Goal: Transaction & Acquisition: Purchase product/service

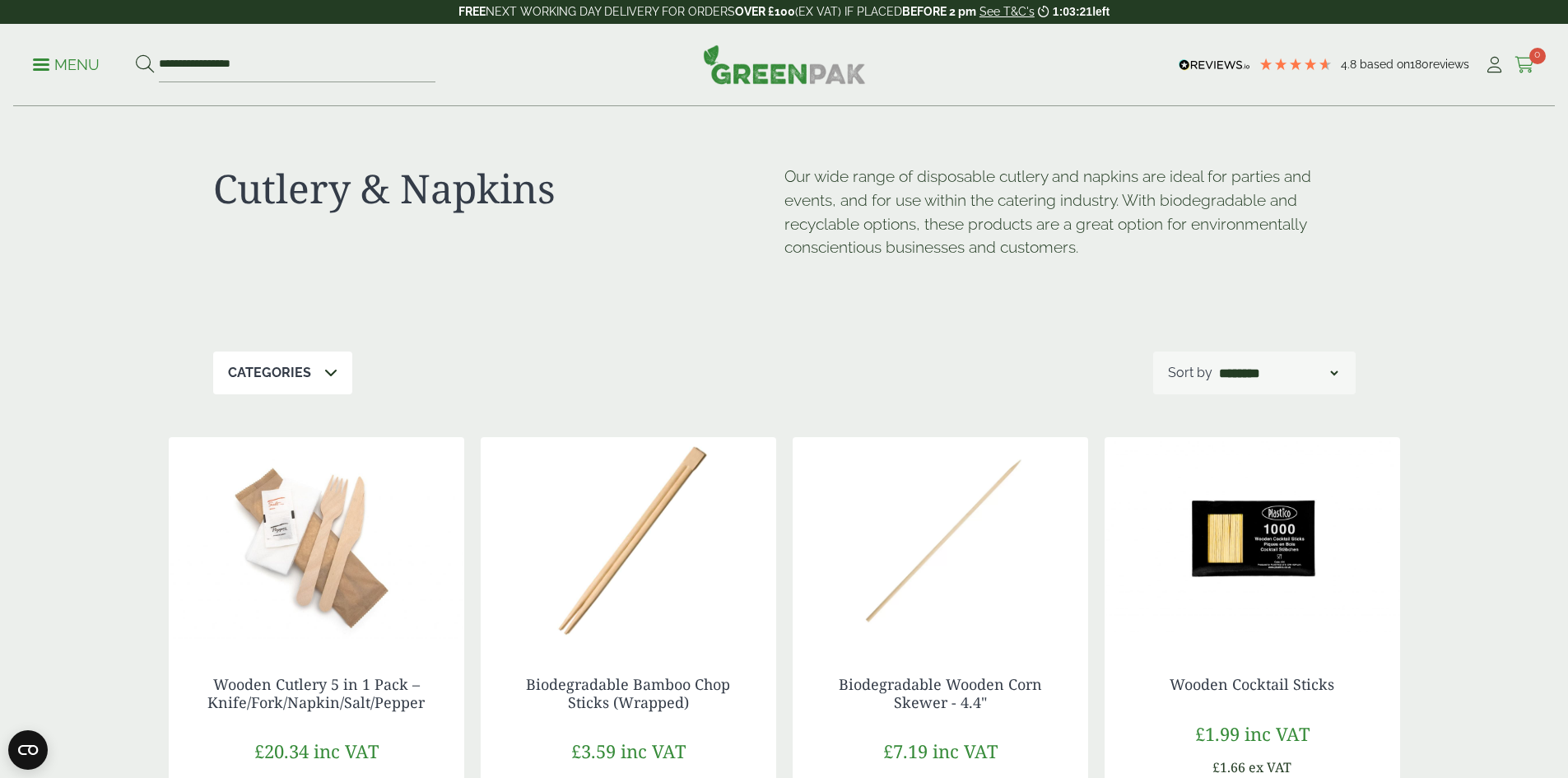
click at [1518, 57] on icon at bounding box center [1524, 65] width 21 height 17
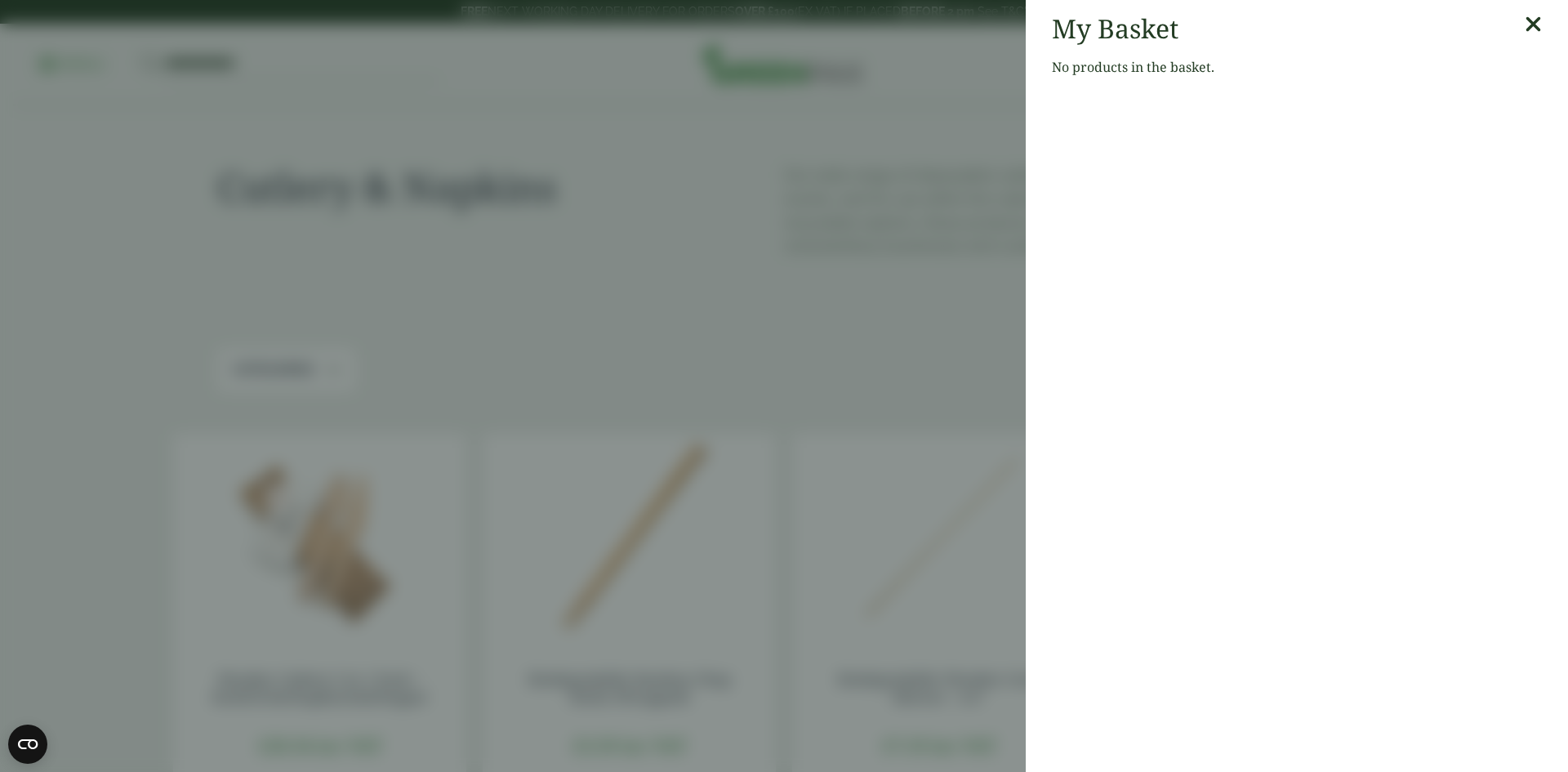
click at [1525, 28] on icon at bounding box center [1533, 24] width 17 height 23
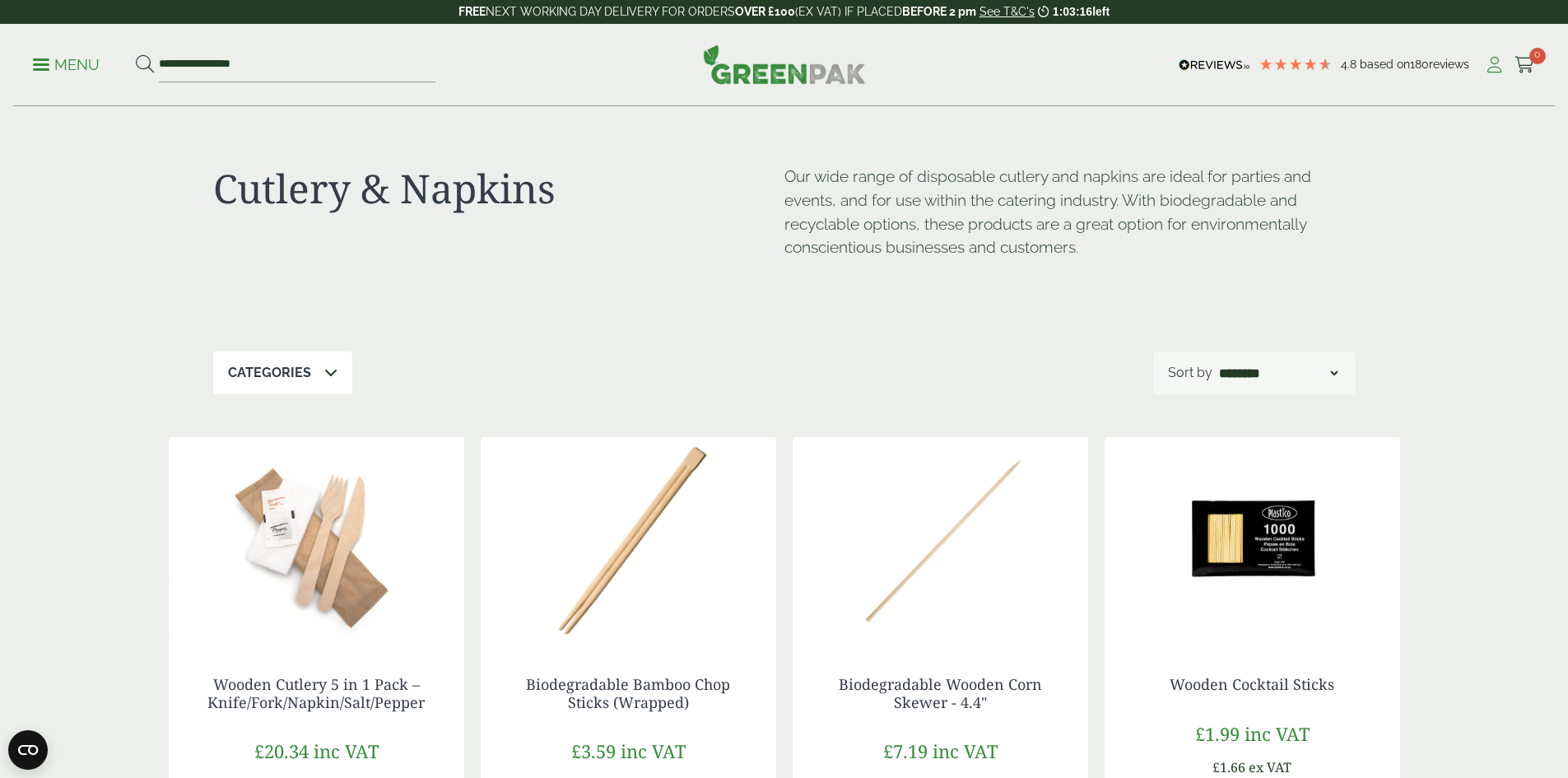
click at [1485, 70] on icon at bounding box center [1495, 65] width 21 height 17
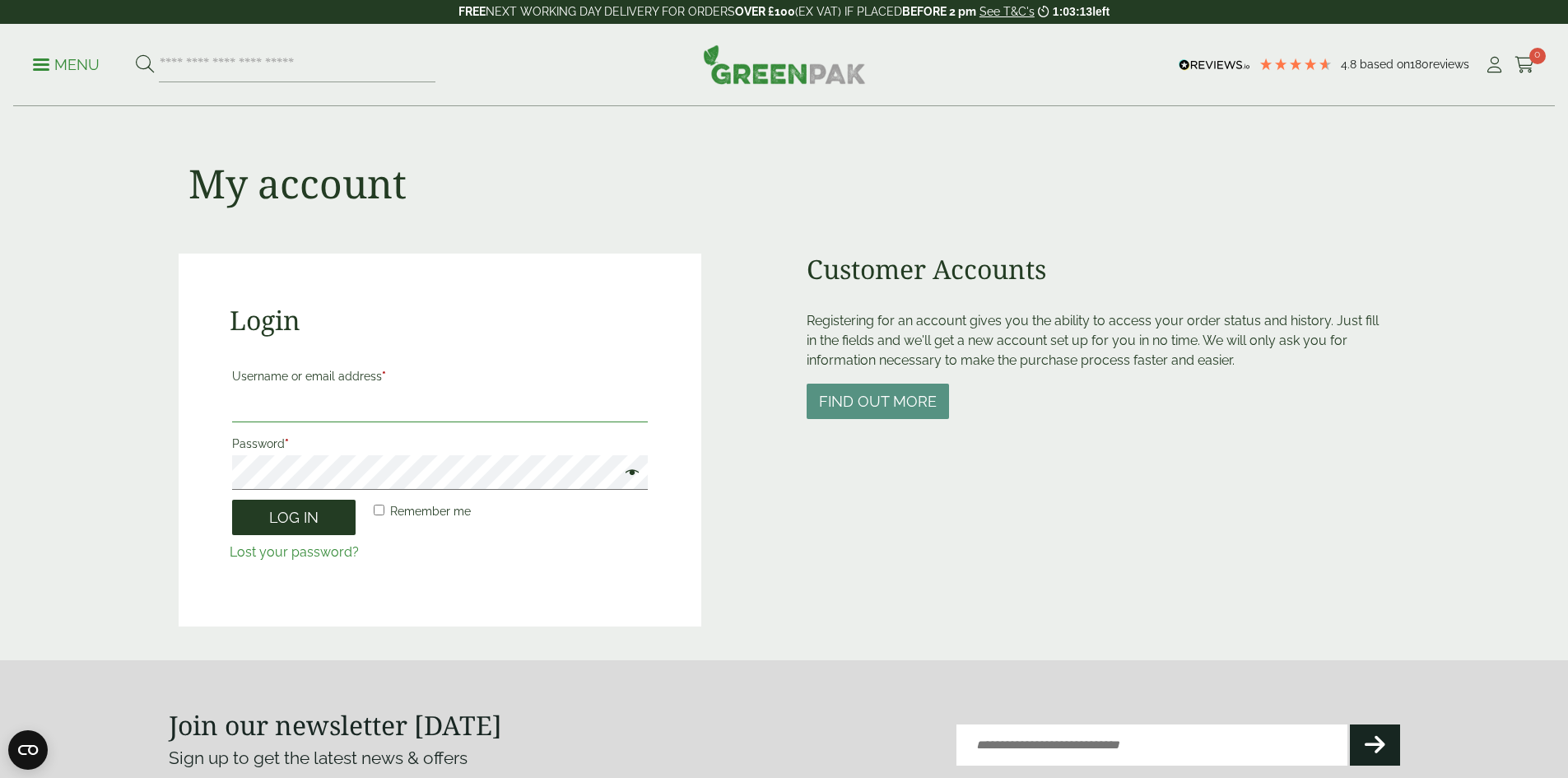
type input "**********"
click at [322, 508] on button "Log in" at bounding box center [294, 518] width 123 height 35
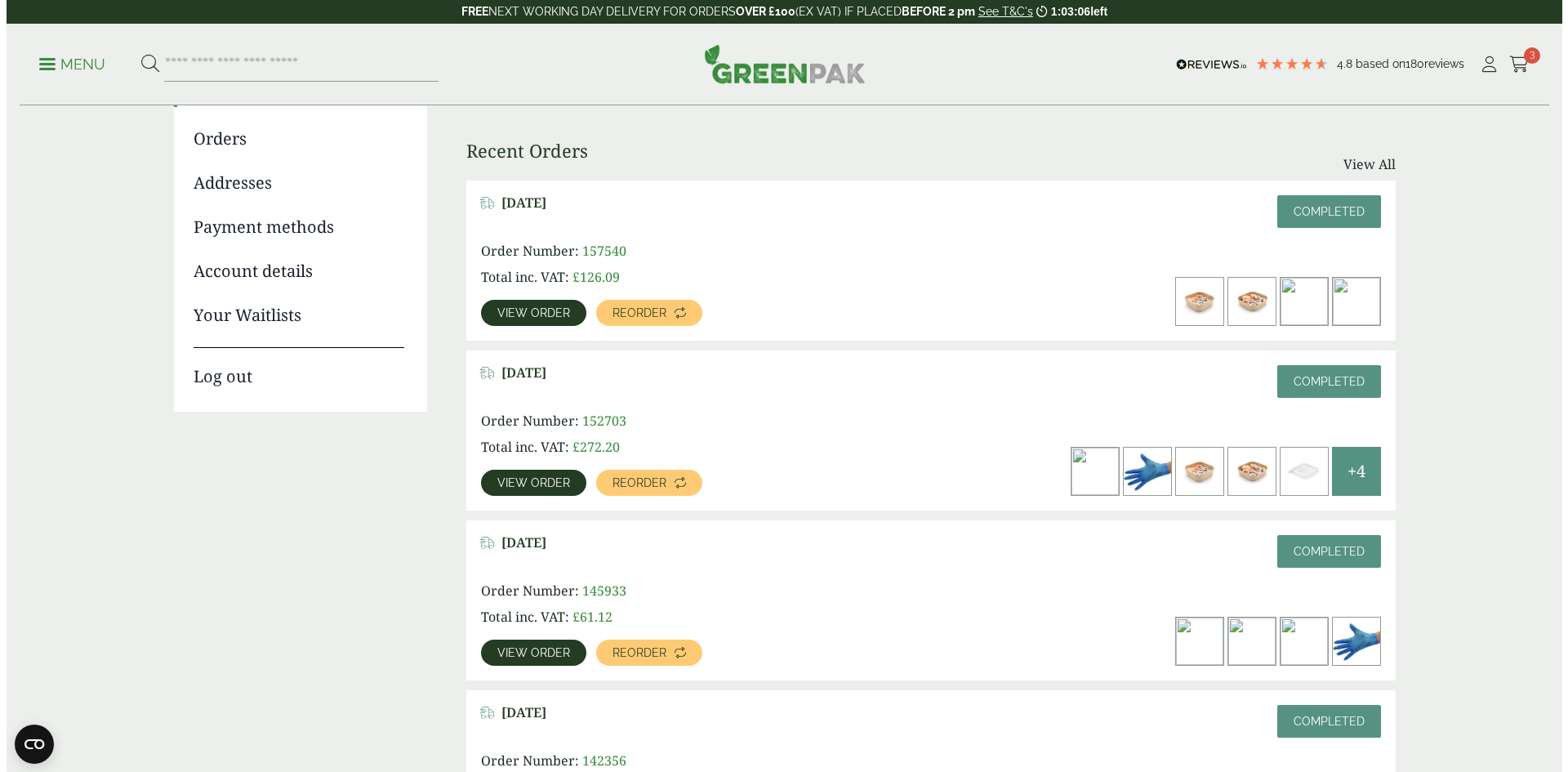
scroll to position [163, 0]
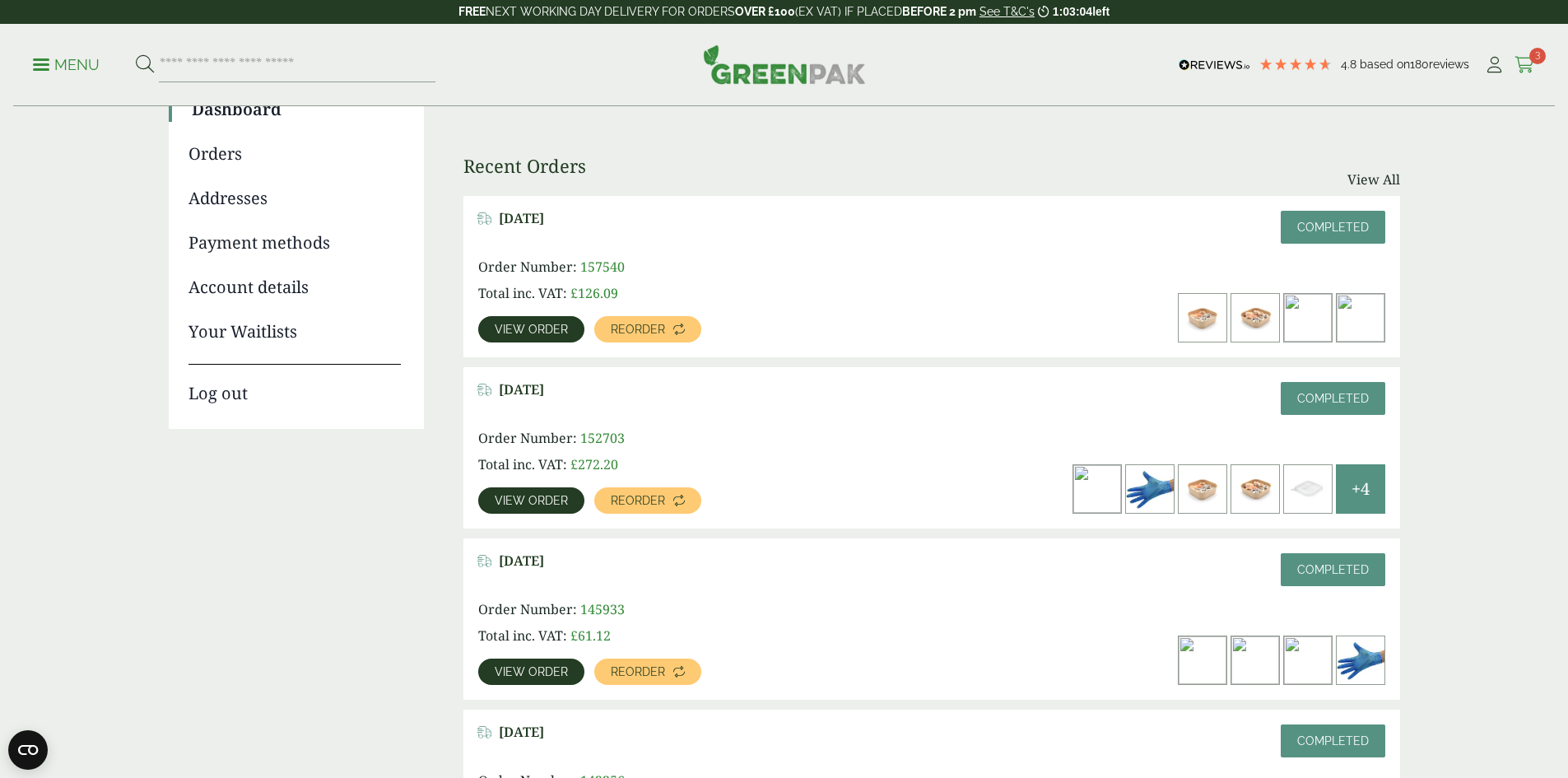
click at [1518, 63] on icon at bounding box center [1524, 65] width 21 height 17
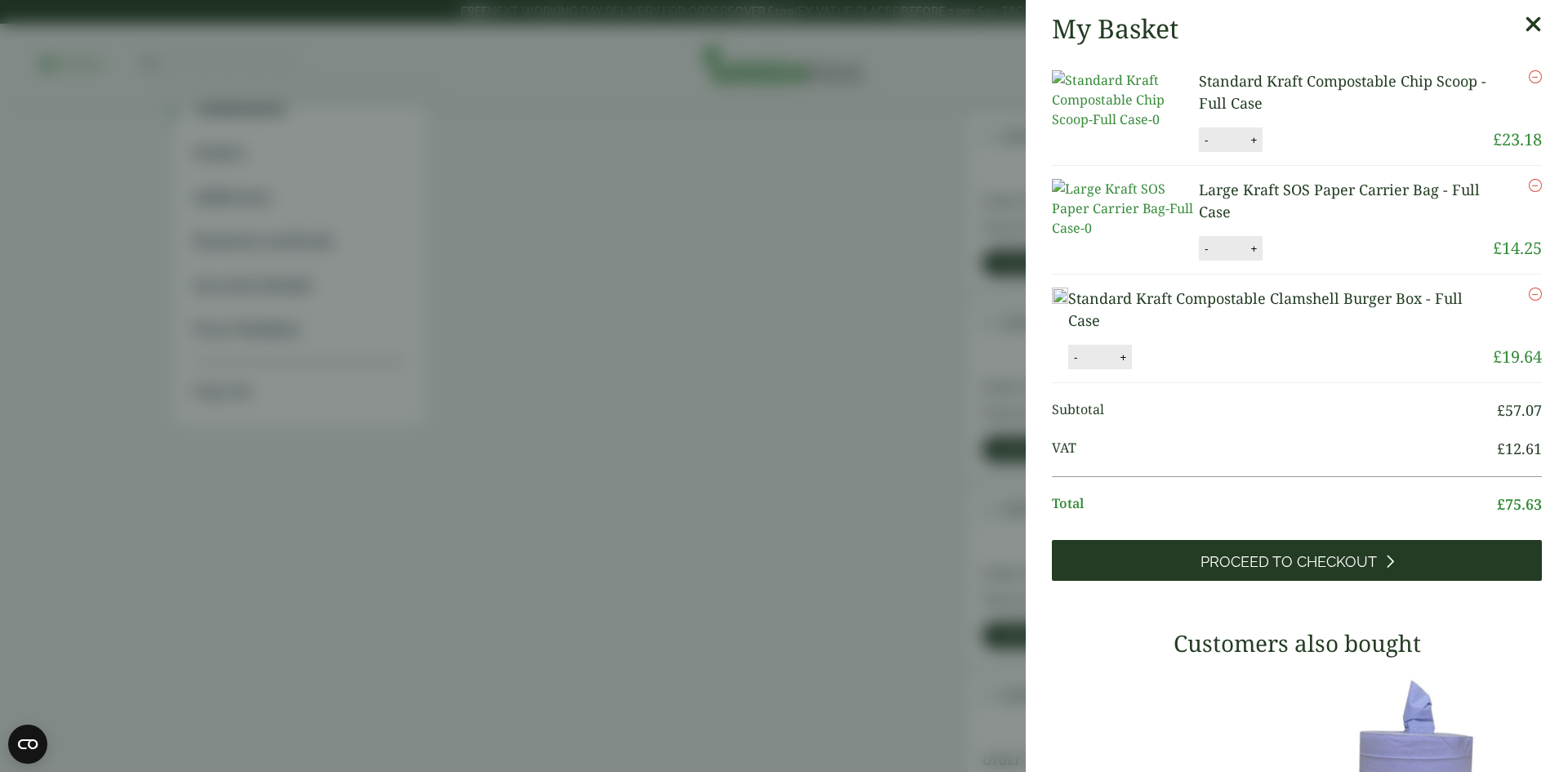
click at [1316, 571] on span "Proceed to Checkout" at bounding box center [1288, 561] width 176 height 18
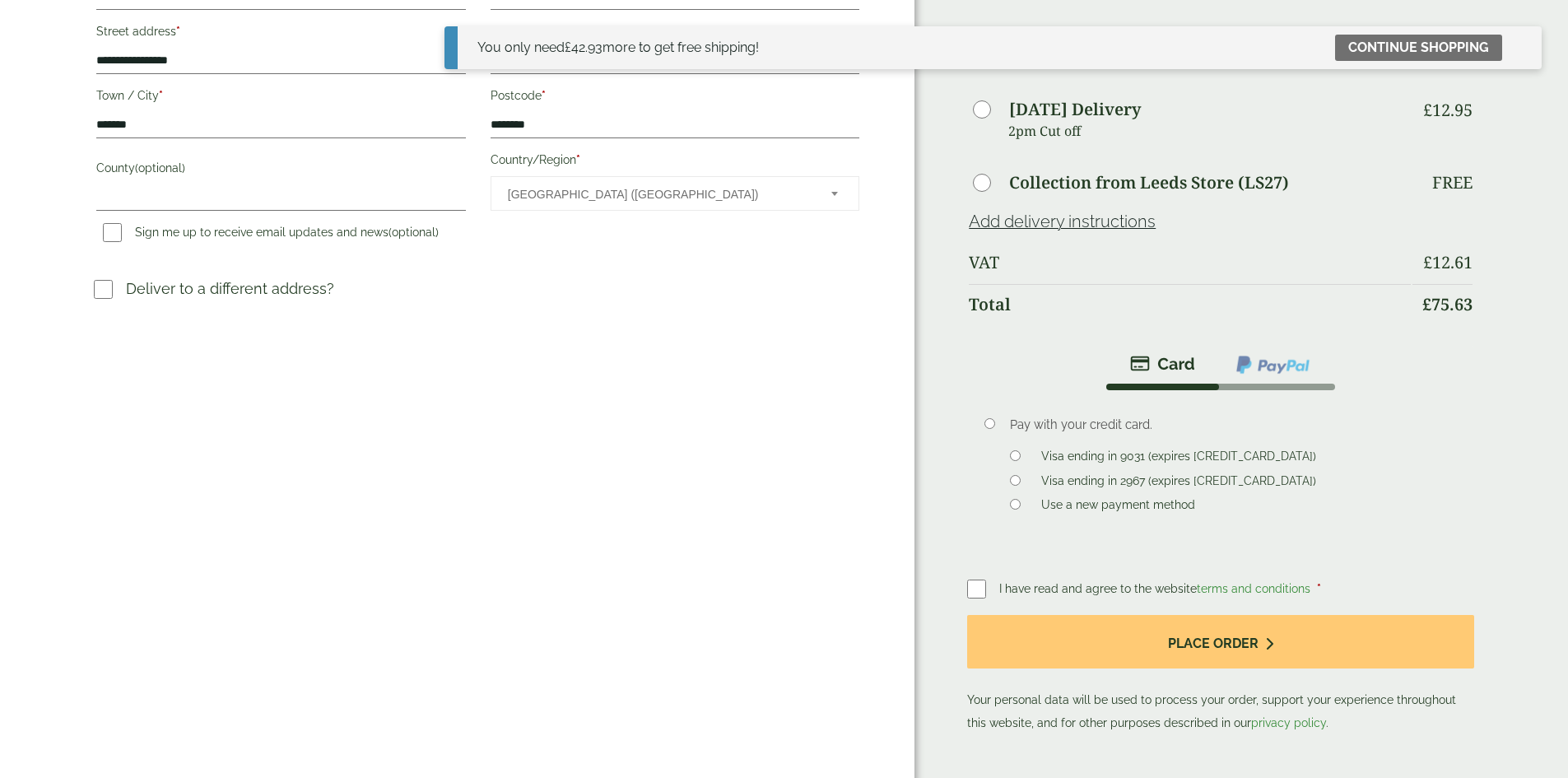
scroll to position [412, 0]
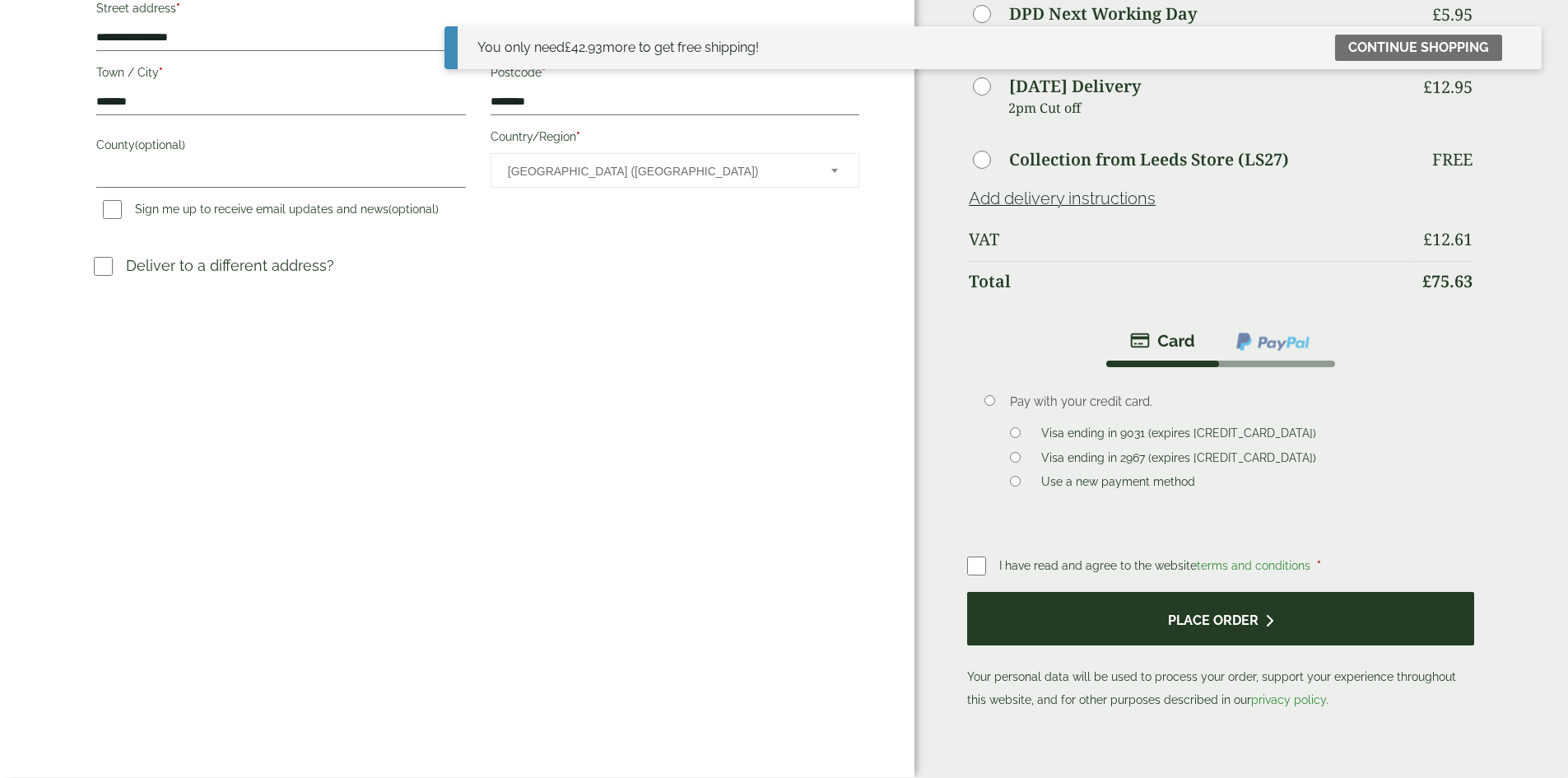
click at [1076, 592] on button "Place order" at bounding box center [1219, 618] width 506 height 53
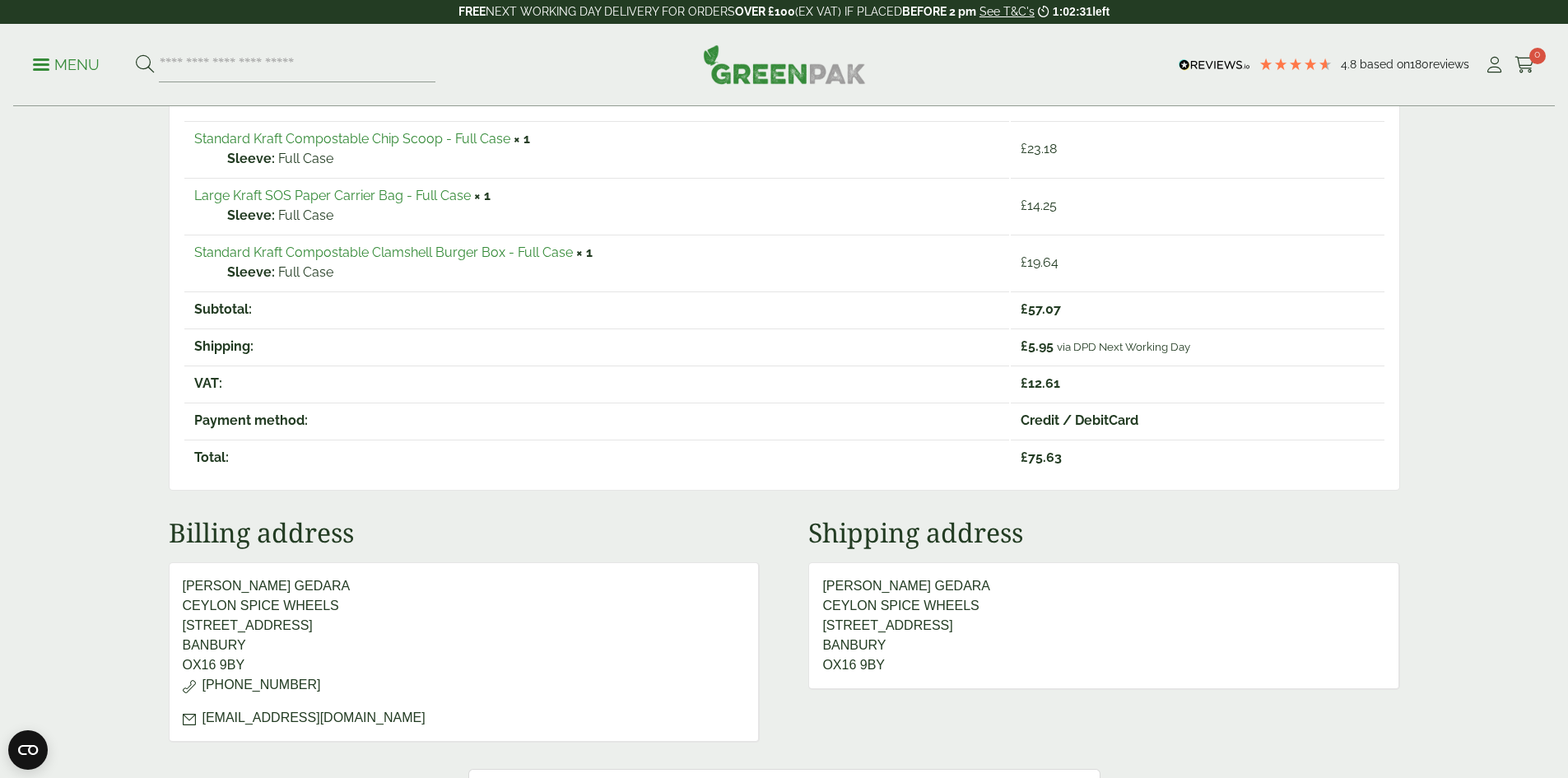
scroll to position [330, 0]
